Goal: Task Accomplishment & Management: Manage account settings

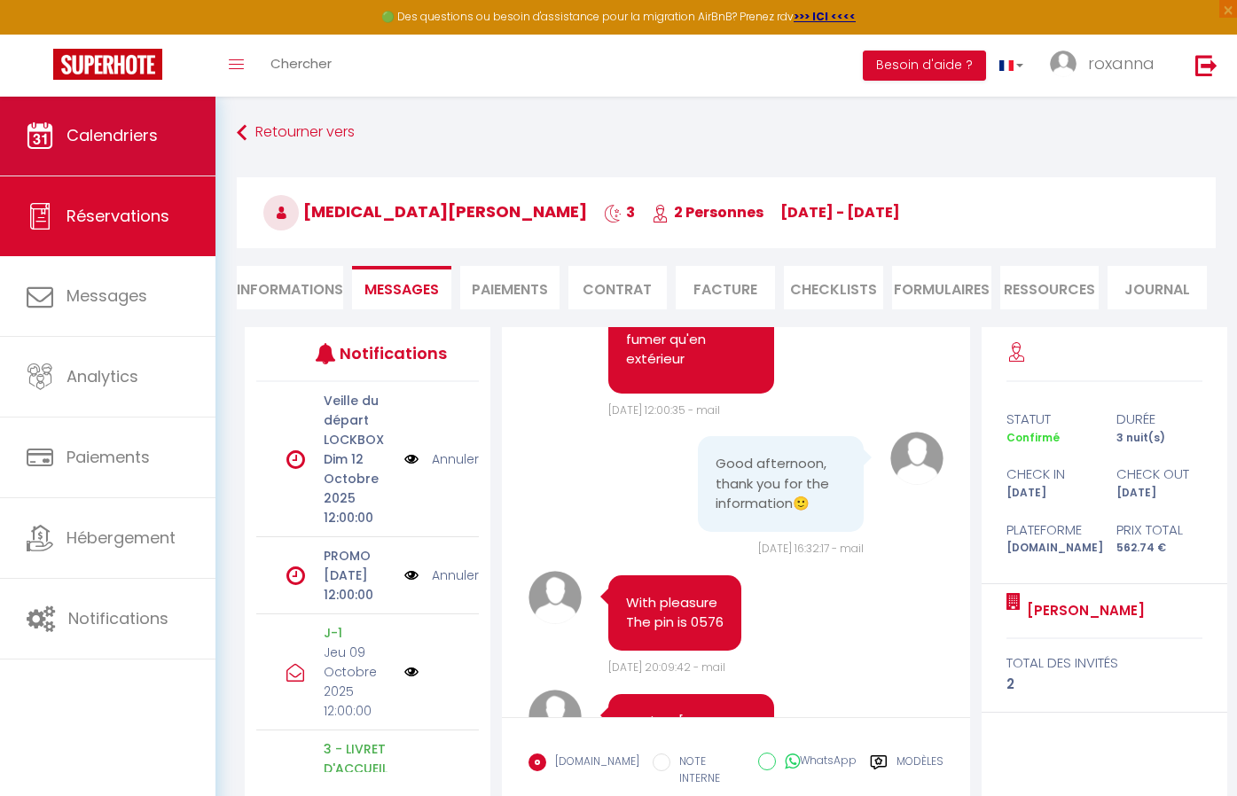
click at [145, 155] on link "Calendriers" at bounding box center [107, 136] width 215 height 80
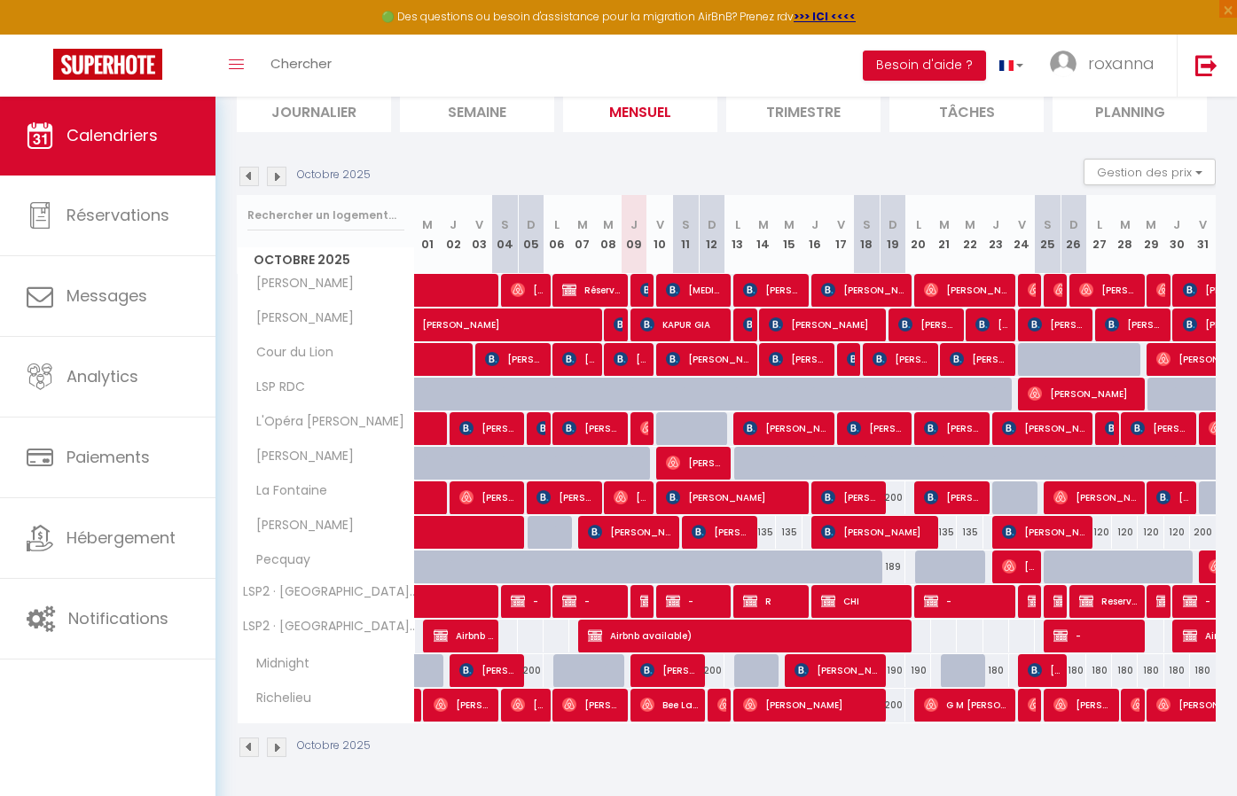
scroll to position [129, 0]
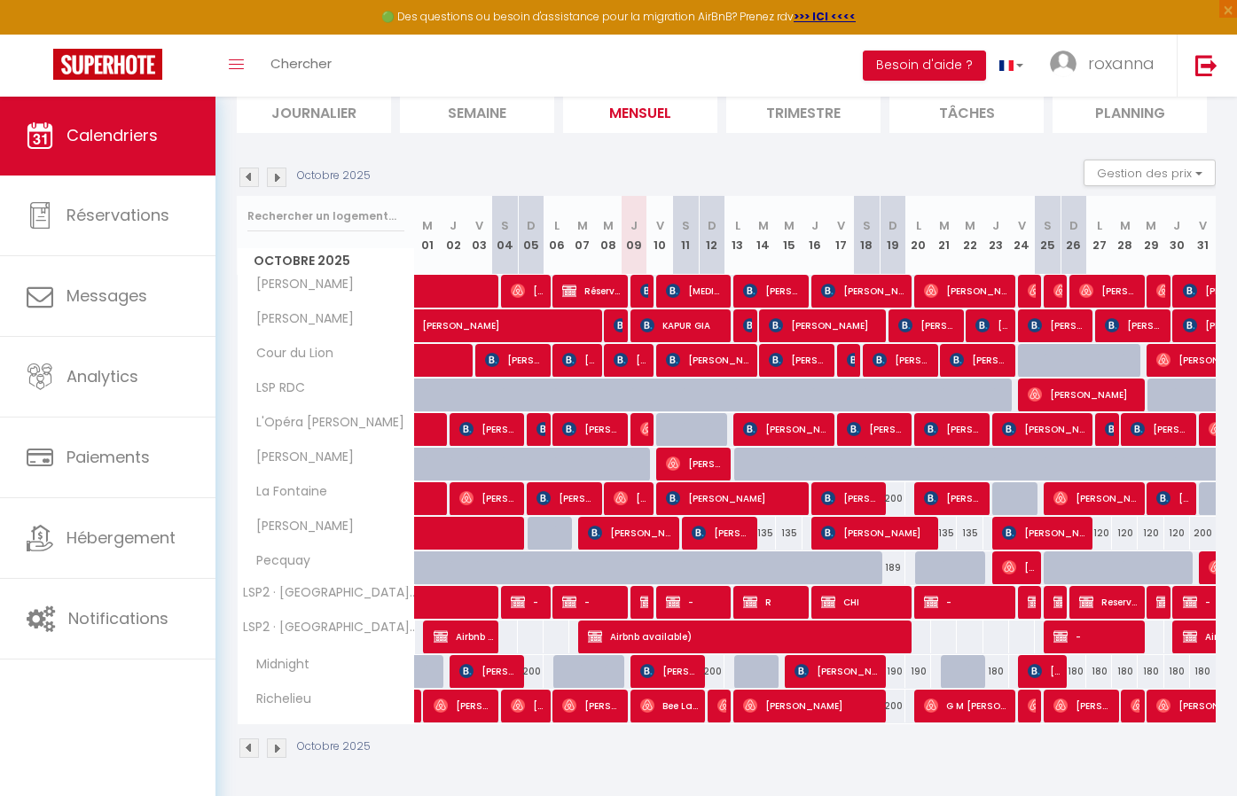
click at [480, 429] on span "[PERSON_NAME]" at bounding box center [489, 429] width 60 height 34
select select "OK"
select select "1"
select select "0"
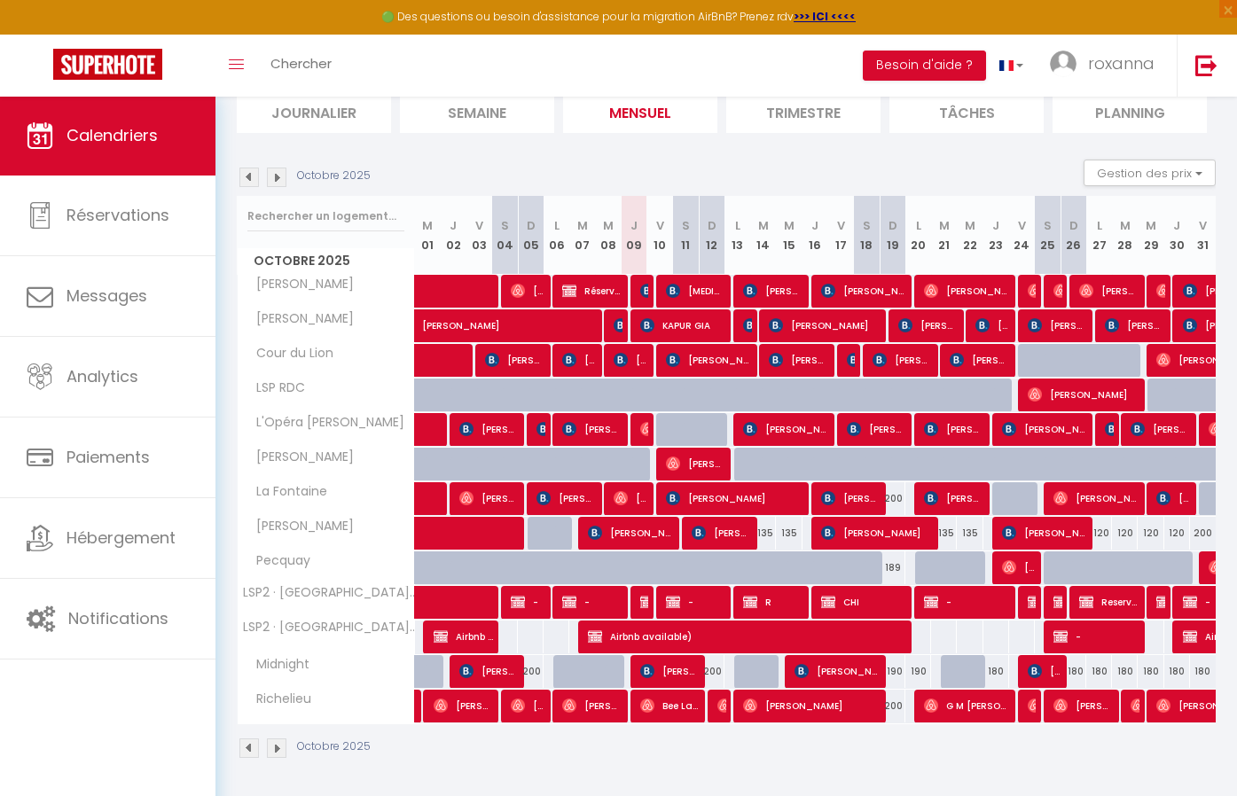
select select "1"
select select
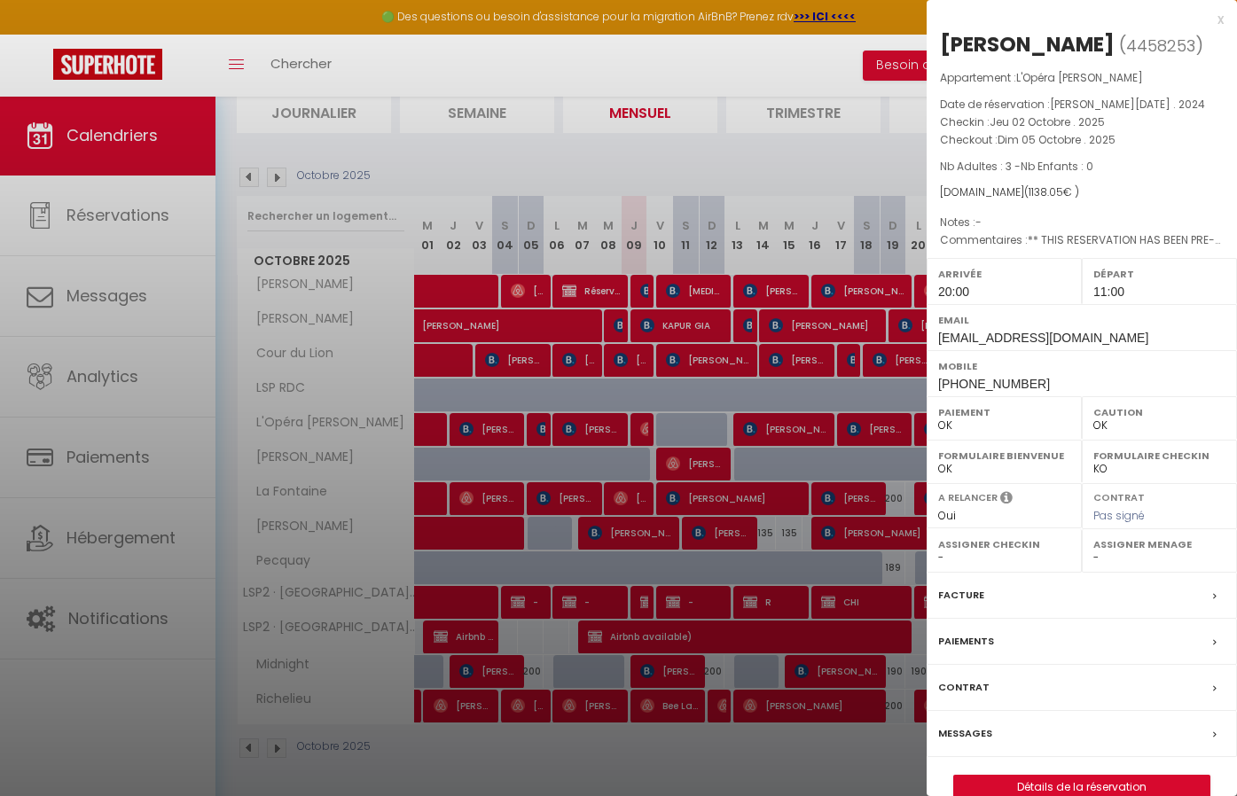
click at [497, 416] on div at bounding box center [618, 398] width 1237 height 796
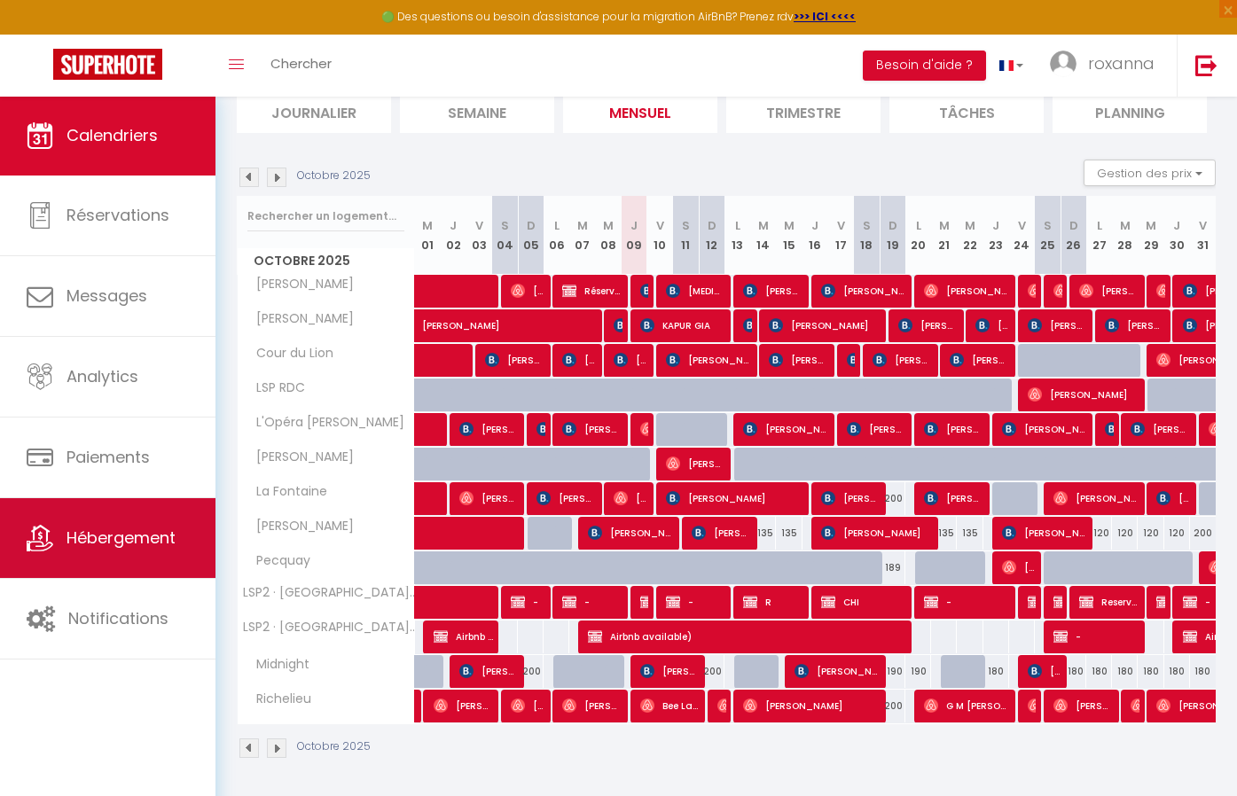
click at [111, 565] on link "Hébergement" at bounding box center [107, 538] width 215 height 80
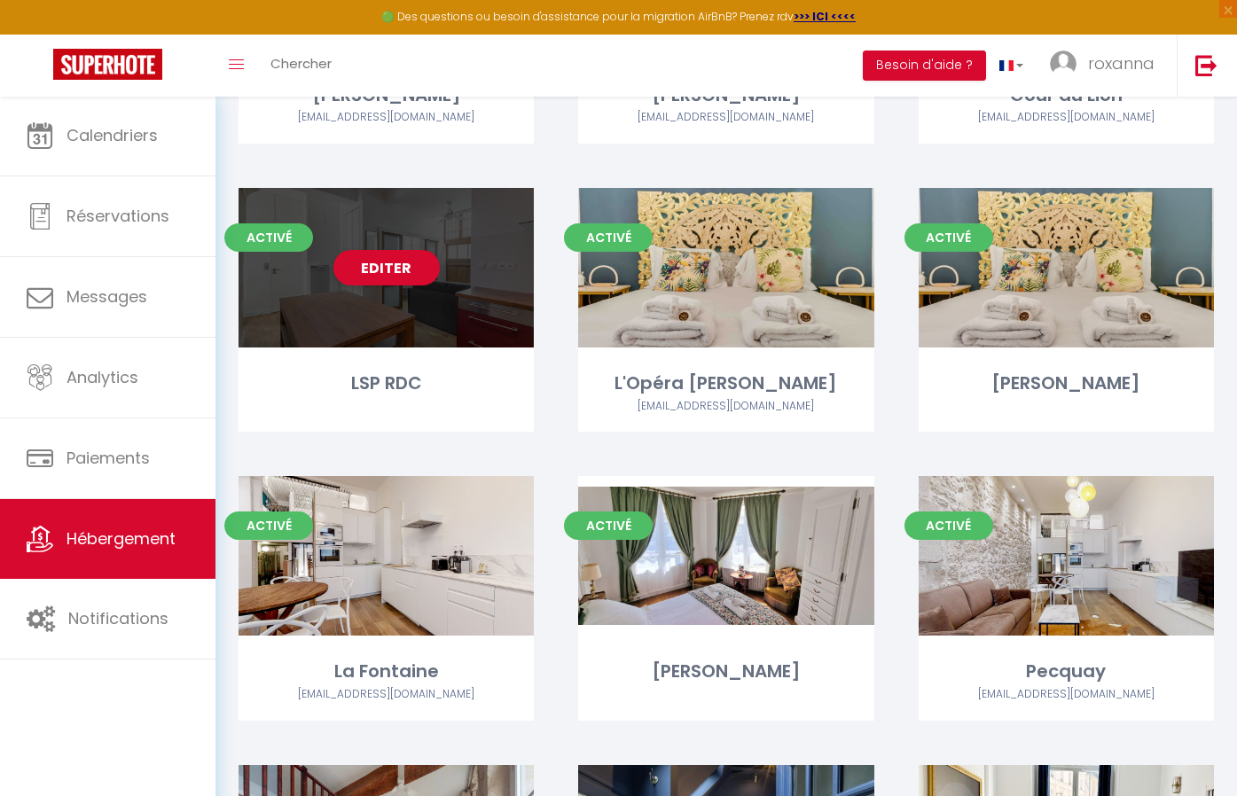
scroll to position [187, 0]
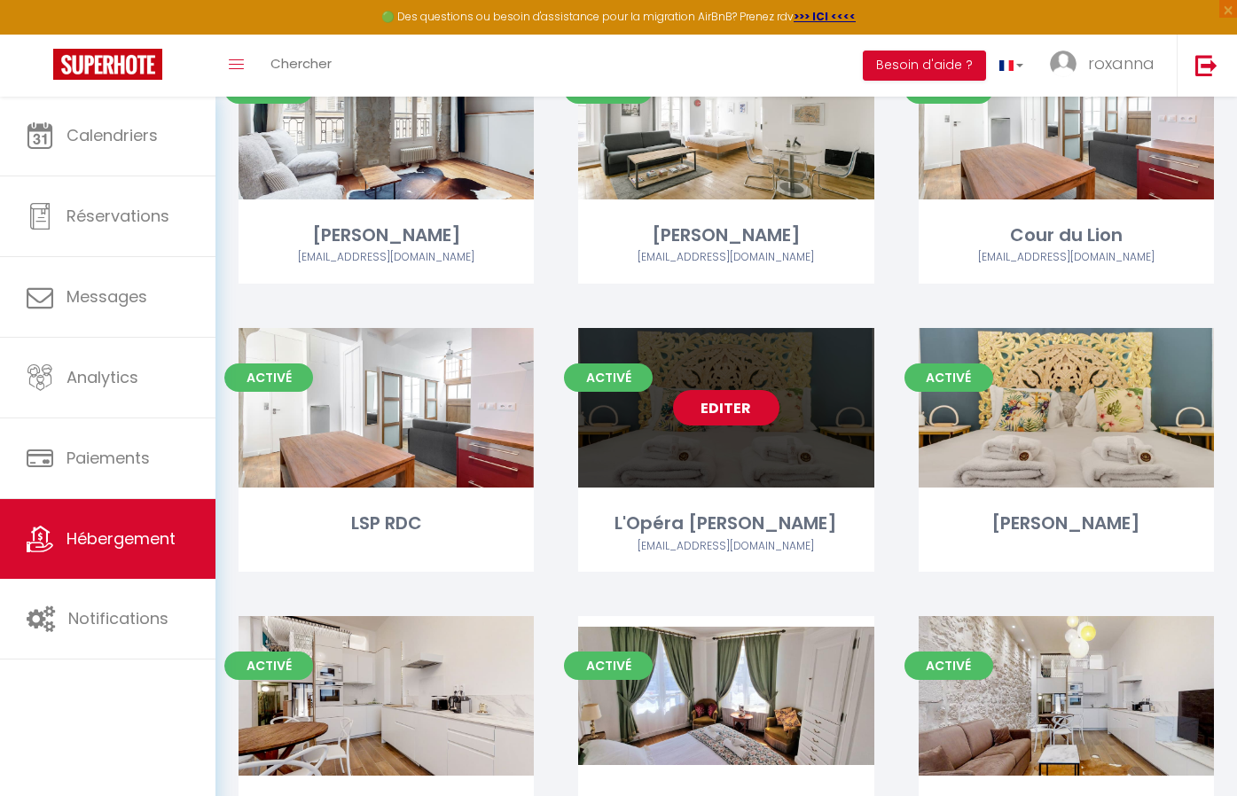
click at [742, 401] on link "Editer" at bounding box center [726, 407] width 106 height 35
click at [741, 405] on link "Editer" at bounding box center [726, 407] width 106 height 35
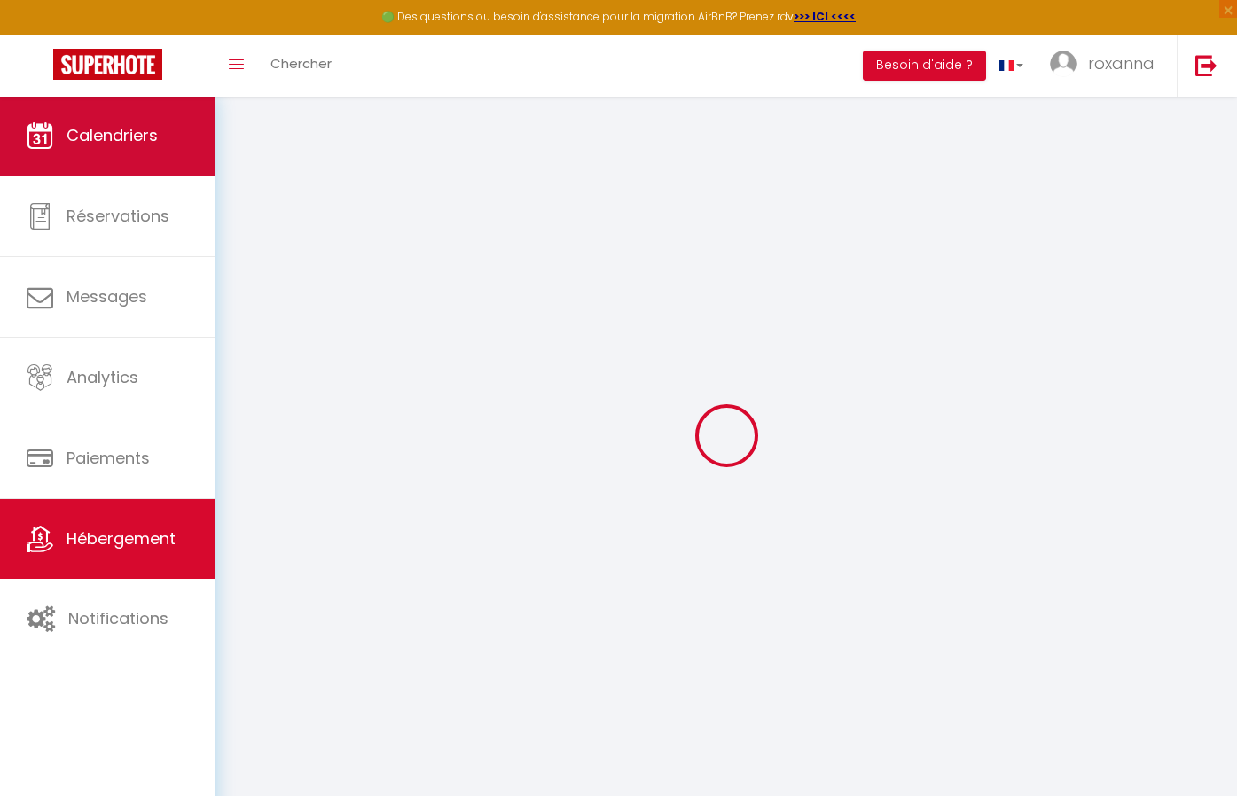
click at [137, 165] on link "Calendriers" at bounding box center [107, 136] width 215 height 80
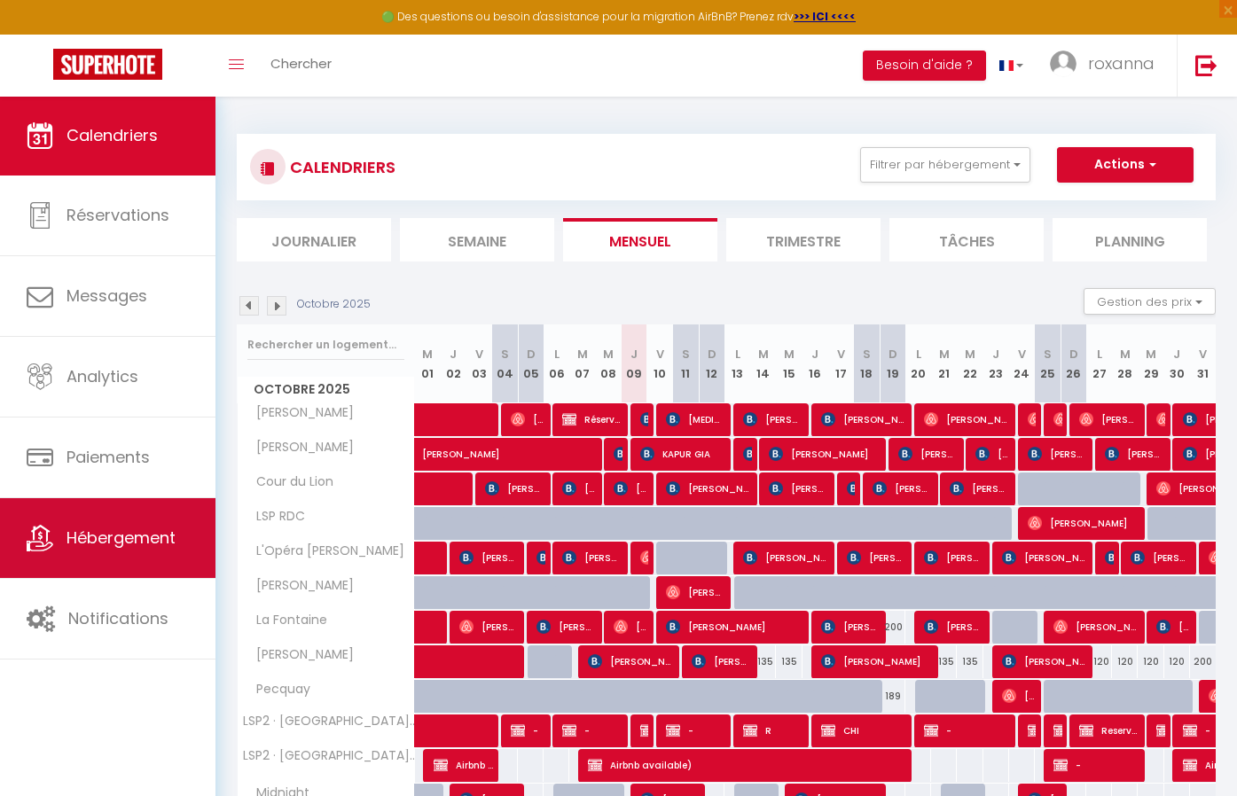
click at [153, 523] on link "Hébergement" at bounding box center [107, 538] width 215 height 80
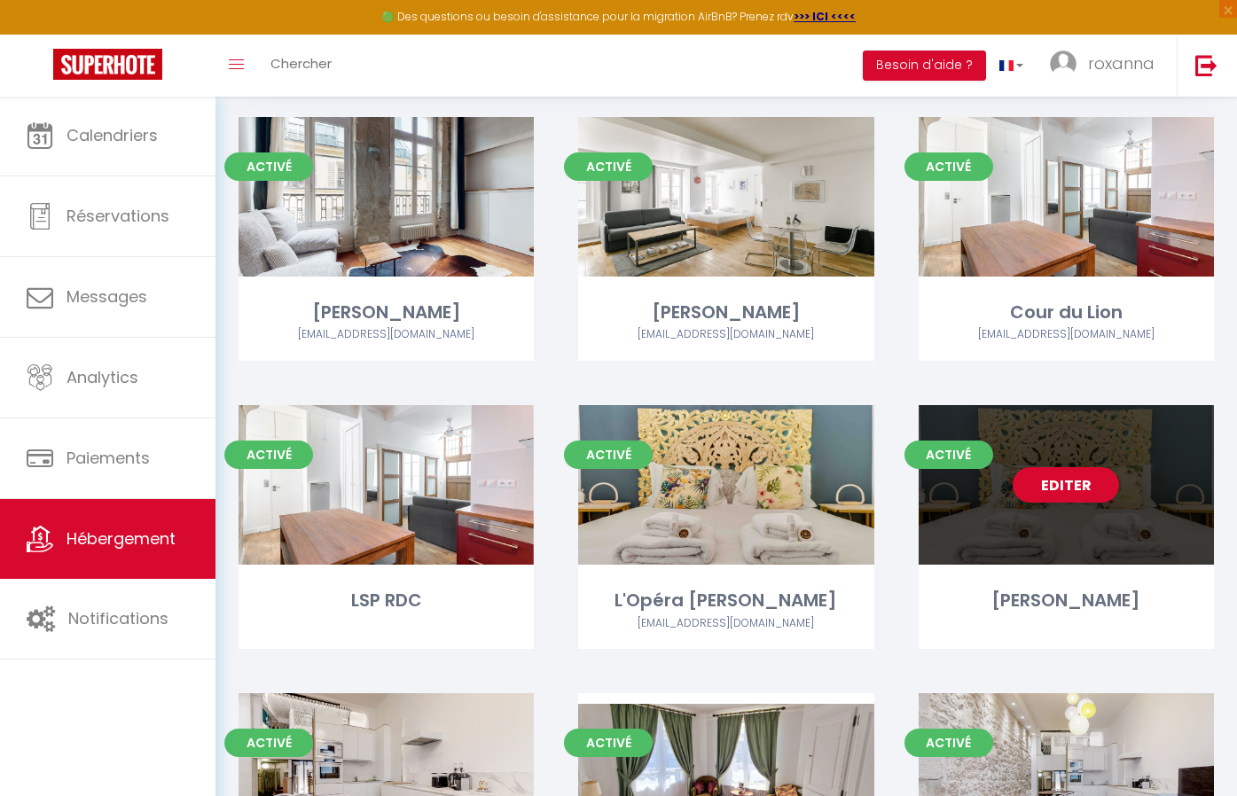
scroll to position [119, 0]
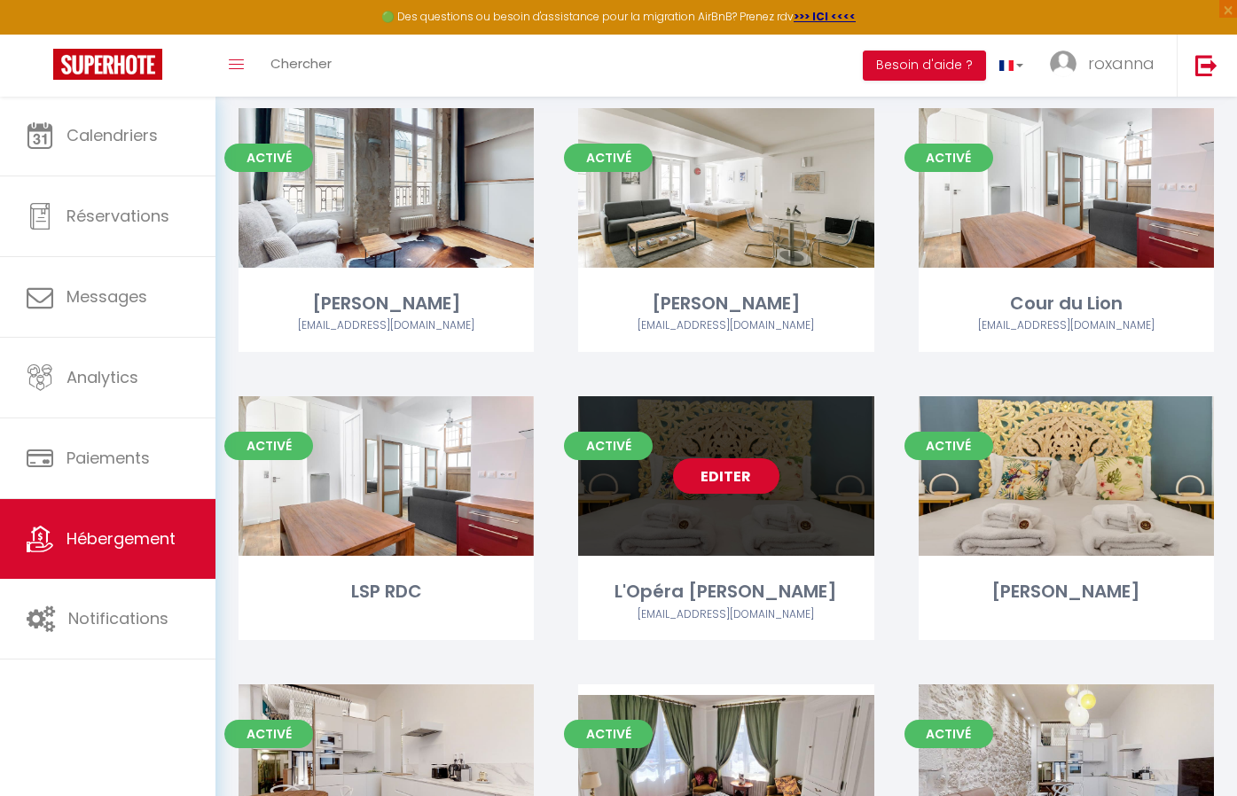
click at [756, 482] on link "Editer" at bounding box center [726, 475] width 106 height 35
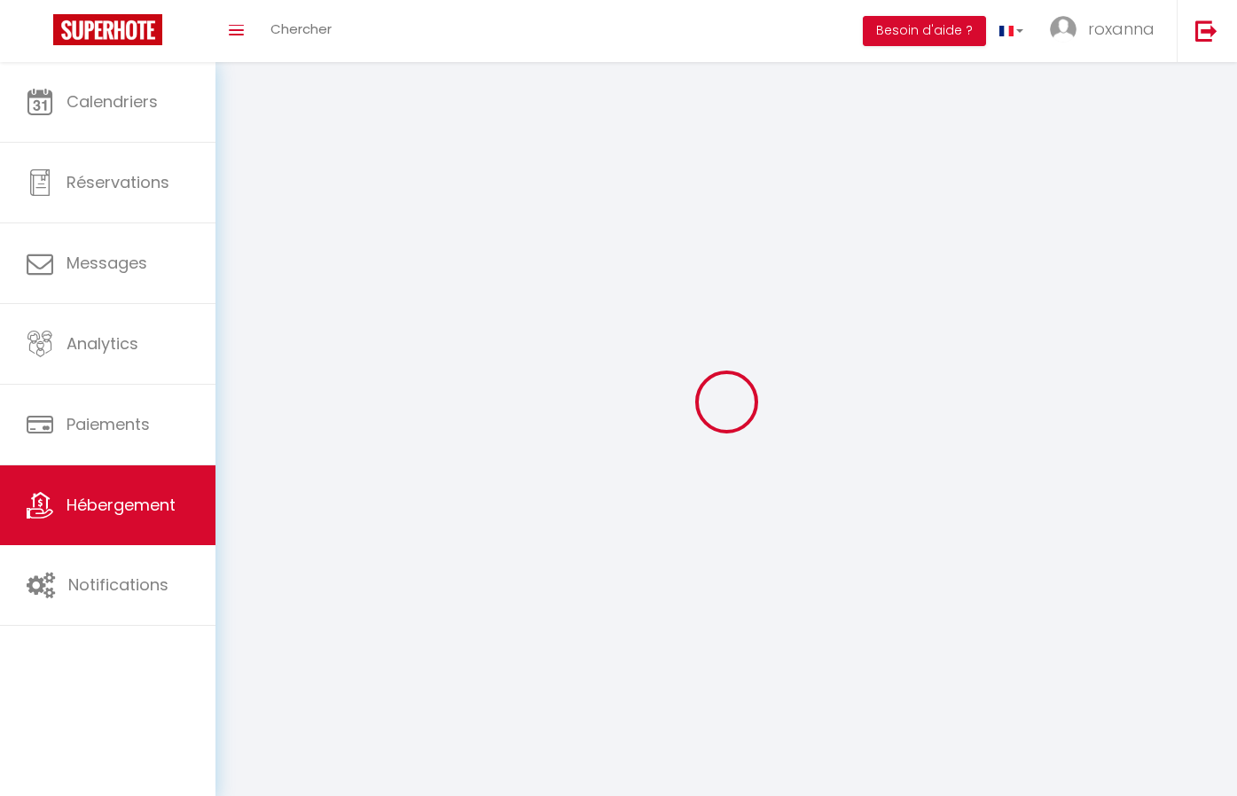
select select
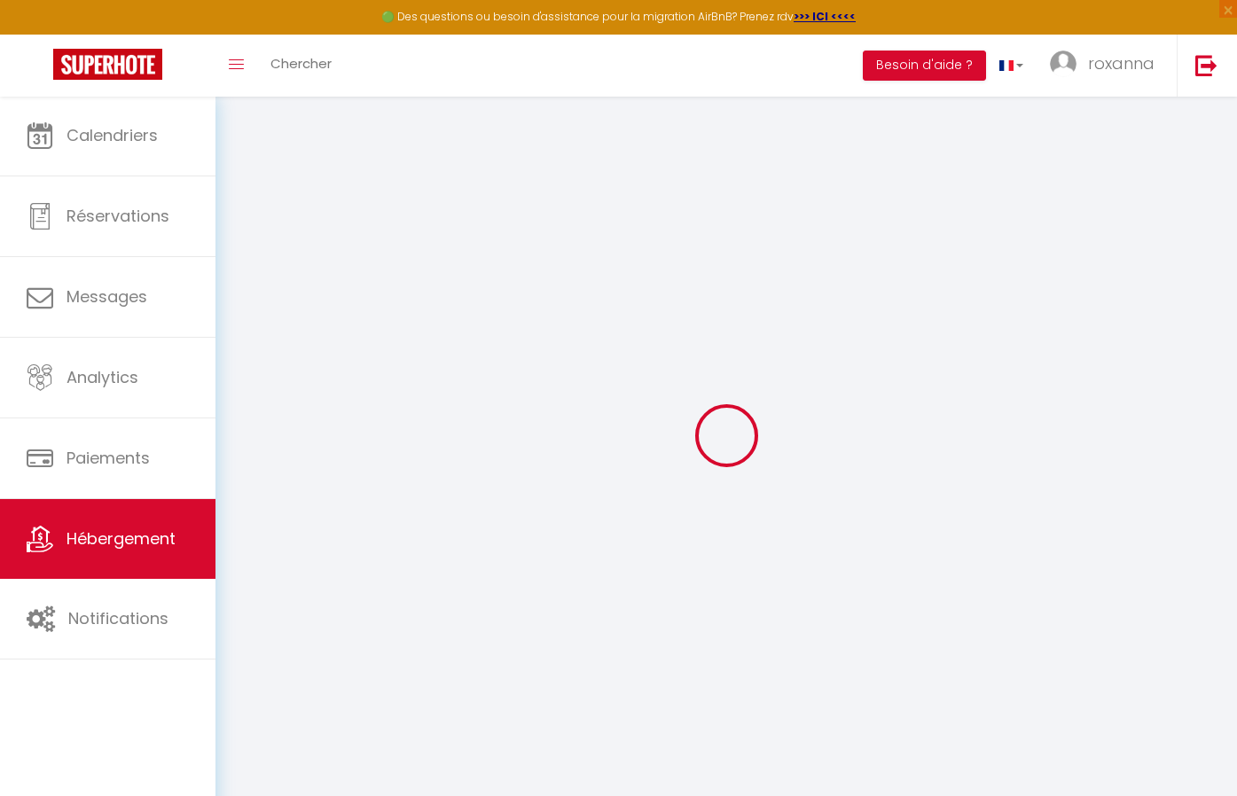
checkbox input "false"
checkbox input "true"
checkbox input "false"
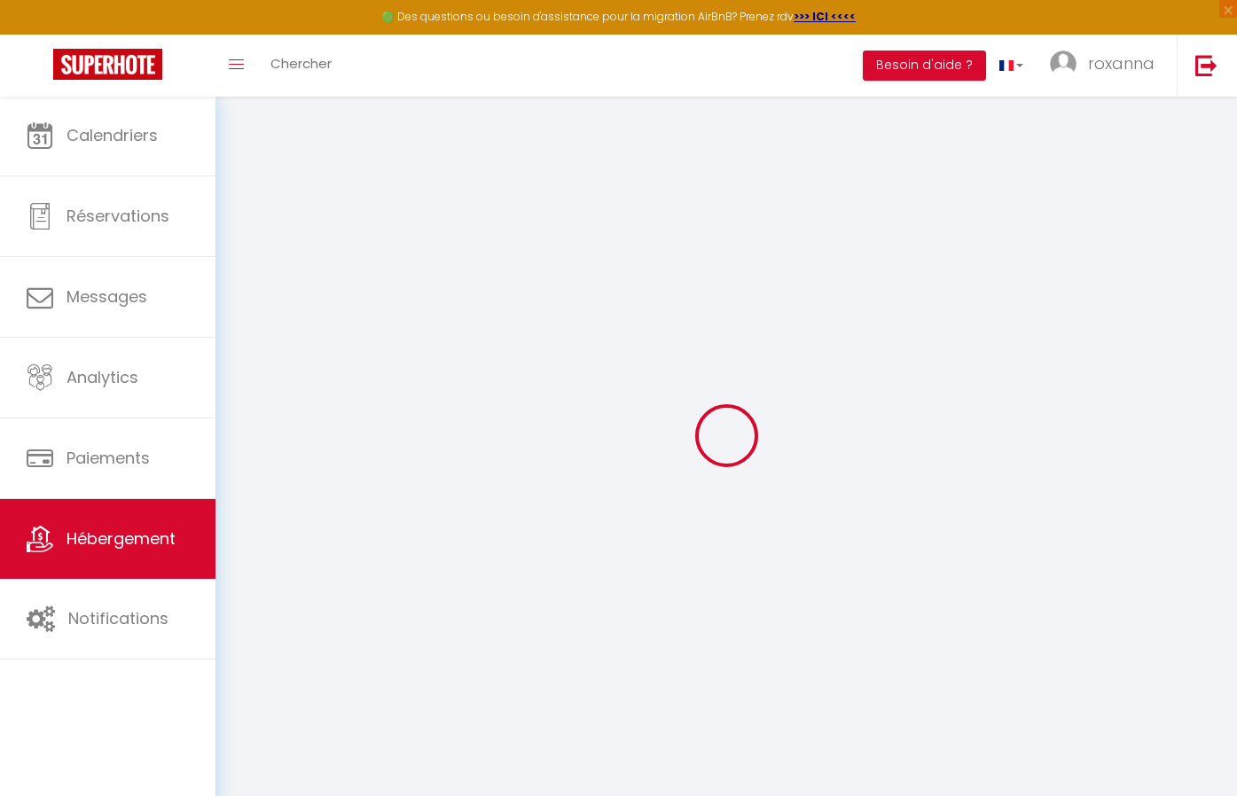
checkbox input "true"
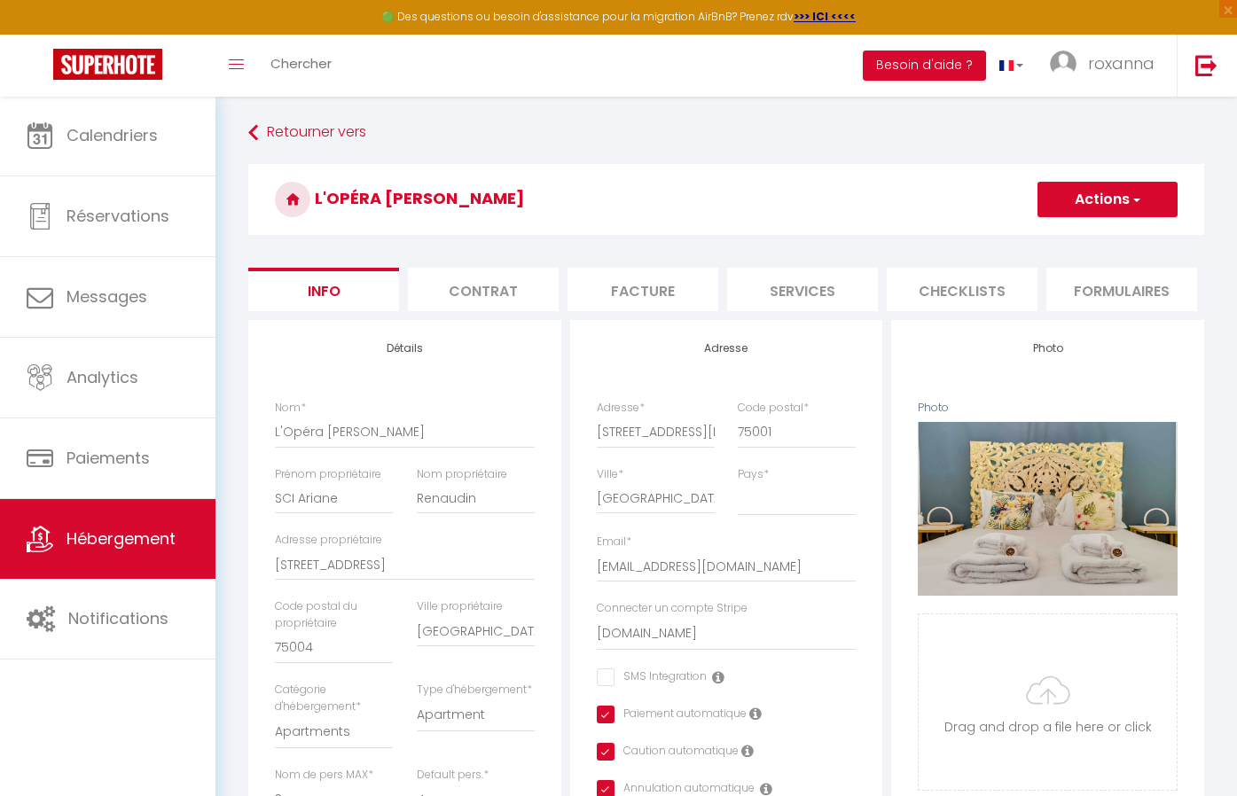
click at [756, 294] on li "Services" at bounding box center [802, 289] width 151 height 43
checkbox input "true"
checkbox input "false"
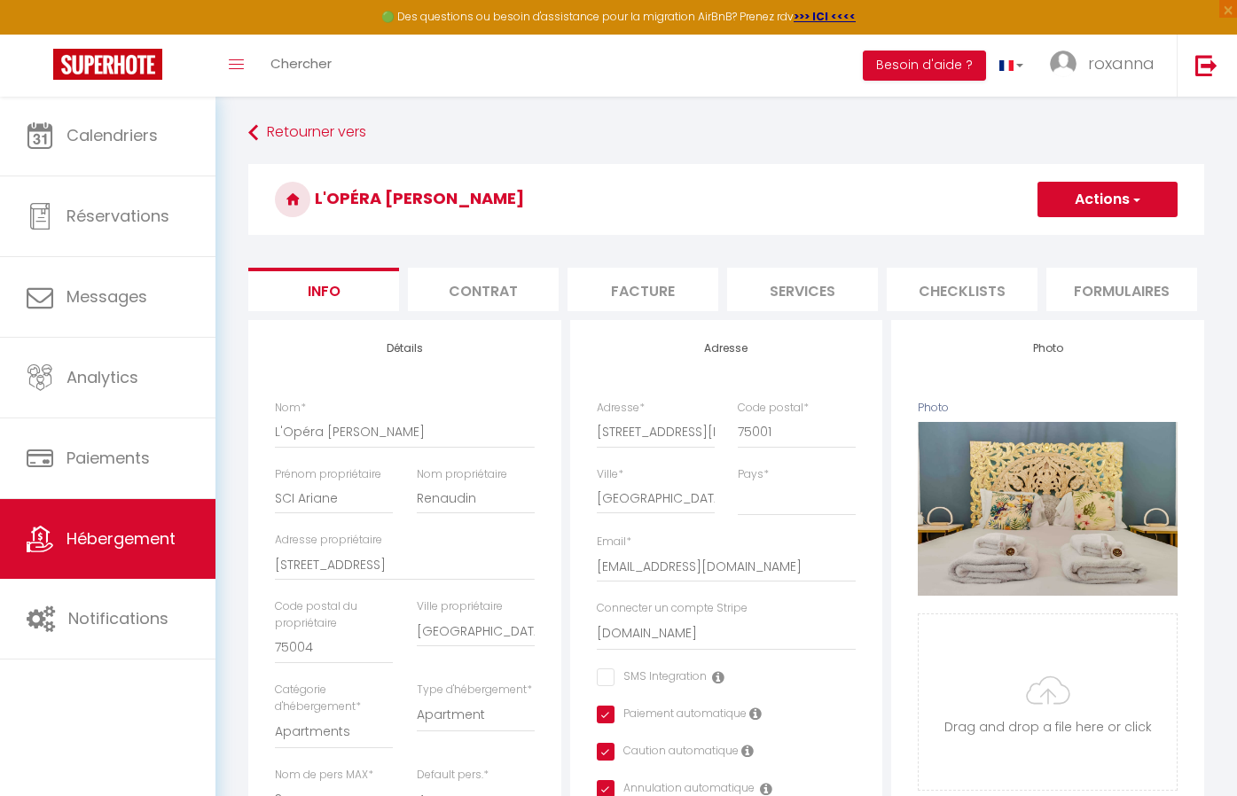
checkbox input "false"
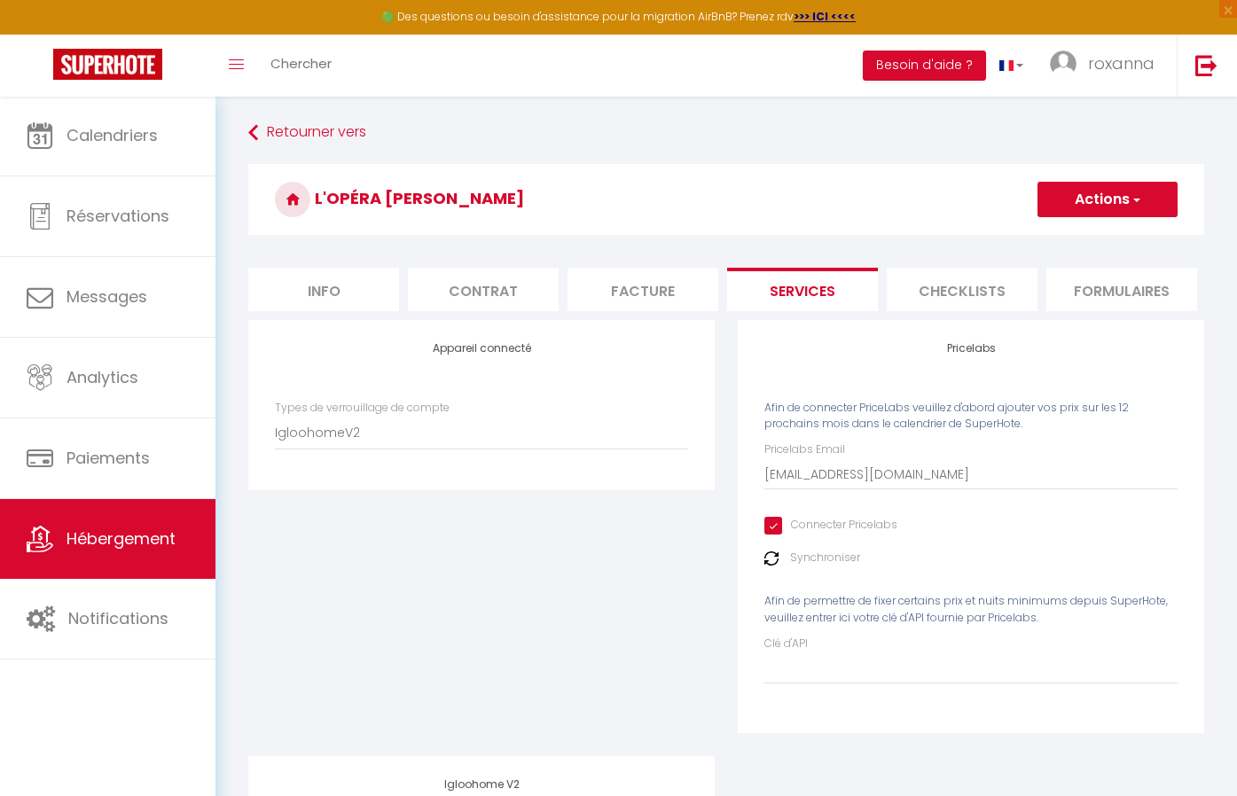
click at [1100, 199] on button "Actions" at bounding box center [1108, 199] width 140 height 35
click at [1085, 247] on link "Enregistrer" at bounding box center [1107, 238] width 140 height 23
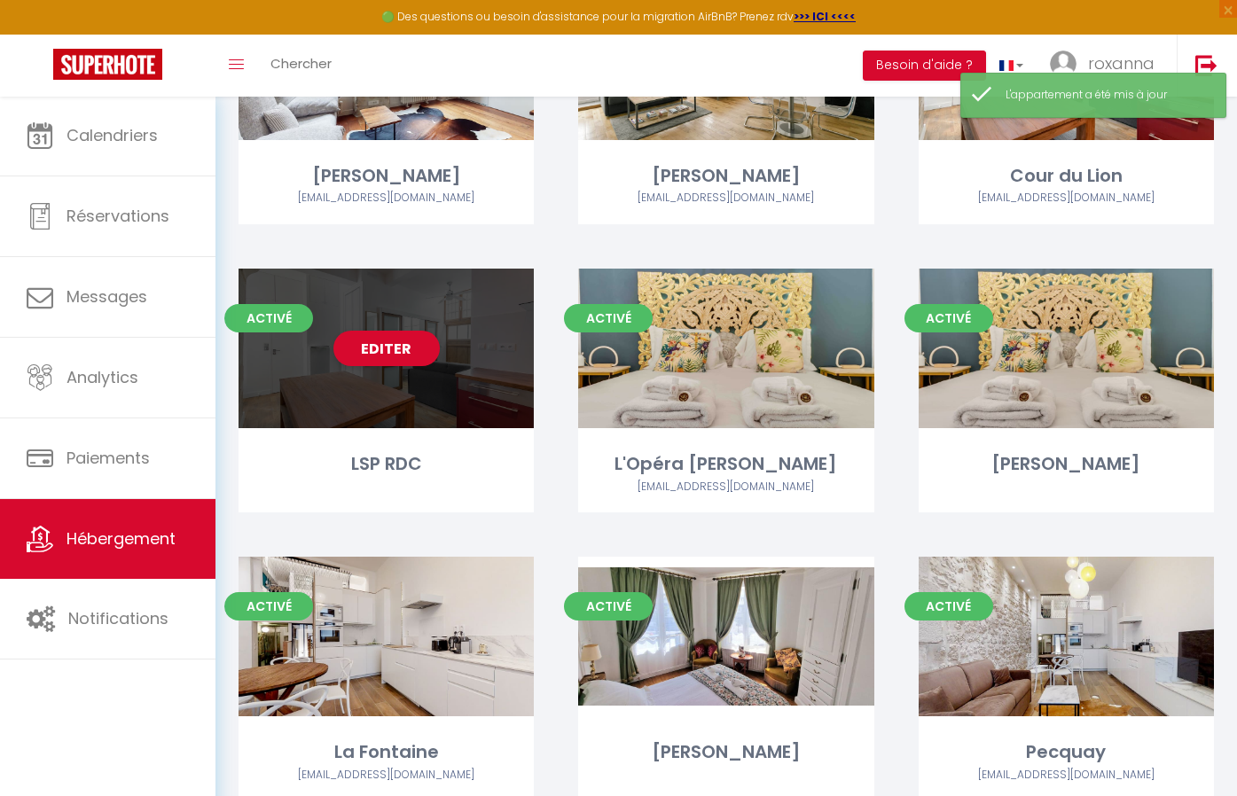
scroll to position [252, 0]
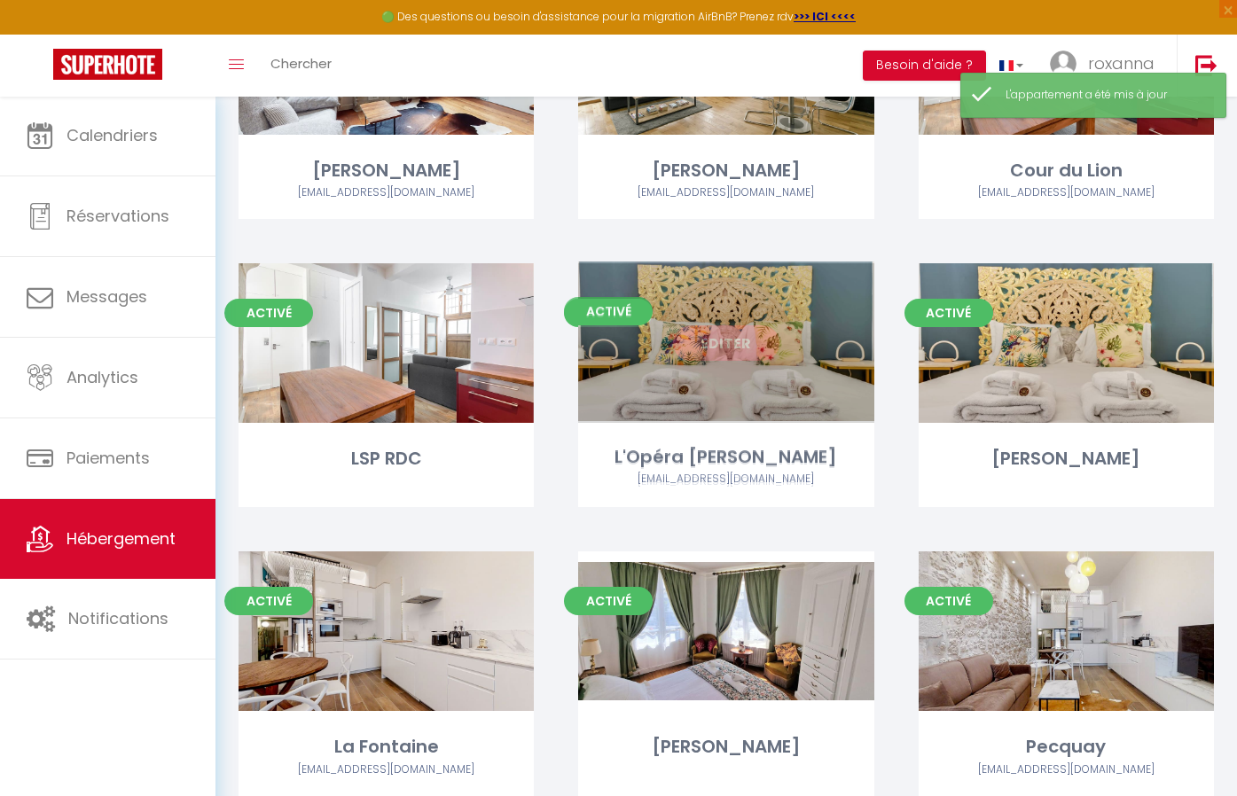
click at [722, 337] on link "Editer" at bounding box center [726, 342] width 106 height 35
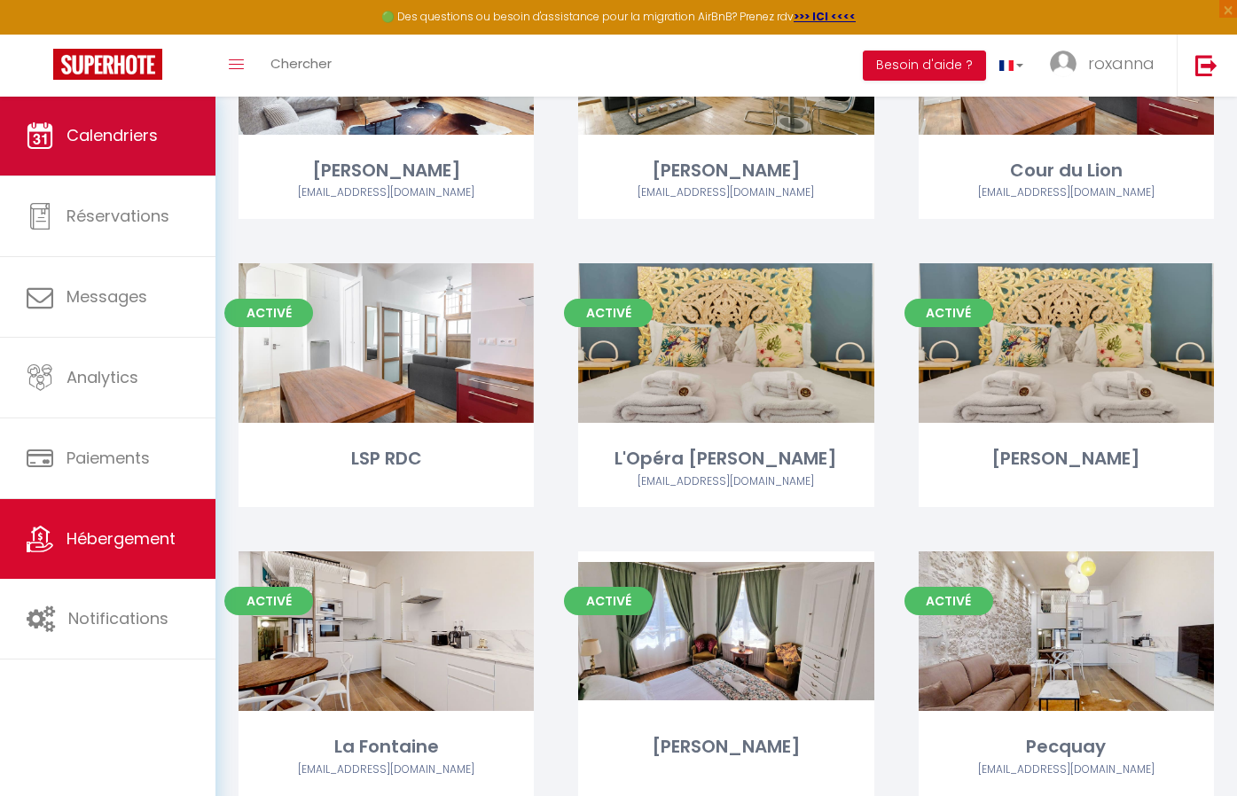
click at [45, 142] on icon at bounding box center [40, 135] width 27 height 27
